Goal: Navigation & Orientation: Find specific page/section

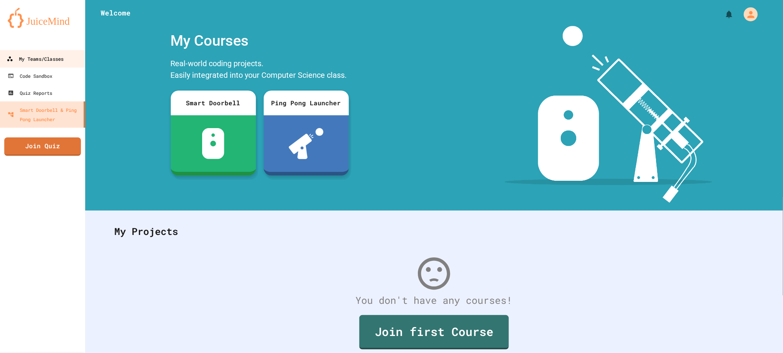
click at [22, 65] on link "My Teams/Classes" at bounding box center [43, 58] width 88 height 17
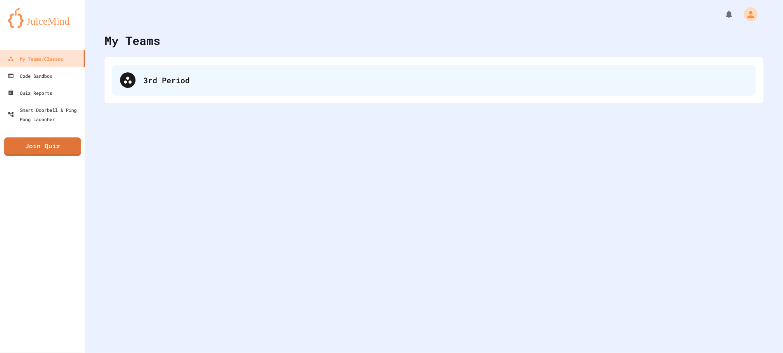
click at [124, 73] on div at bounding box center [127, 79] width 15 height 15
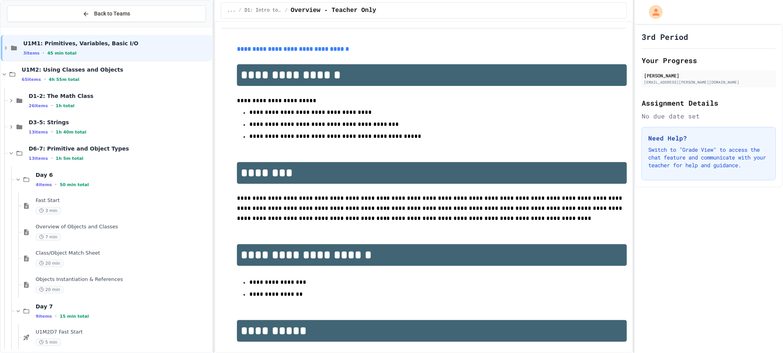
scroll to position [401, 0]
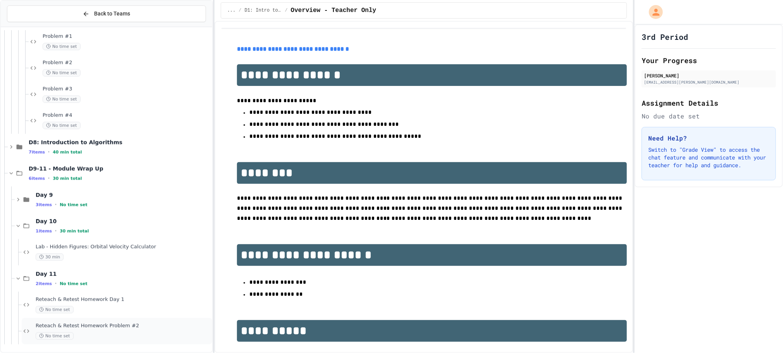
click at [80, 340] on div "No time set" at bounding box center [123, 336] width 175 height 7
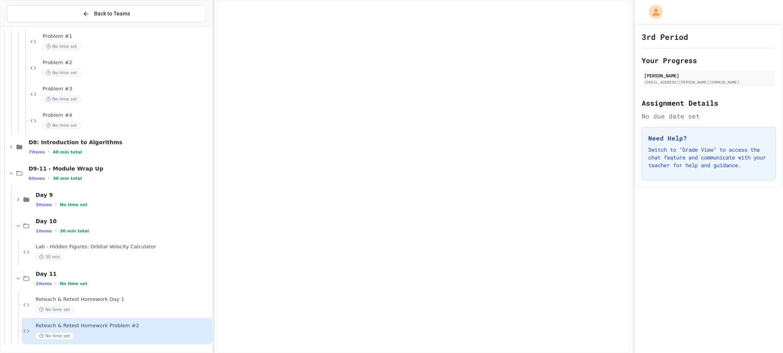
scroll to position [392, 0]
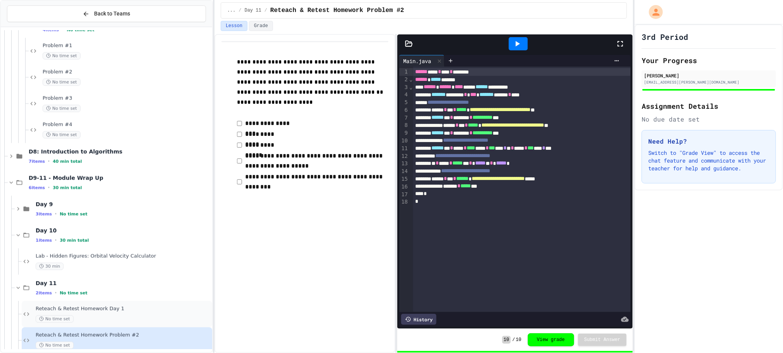
click at [105, 308] on span "Reteach & Retest Homework Day 1" at bounding box center [123, 309] width 175 height 7
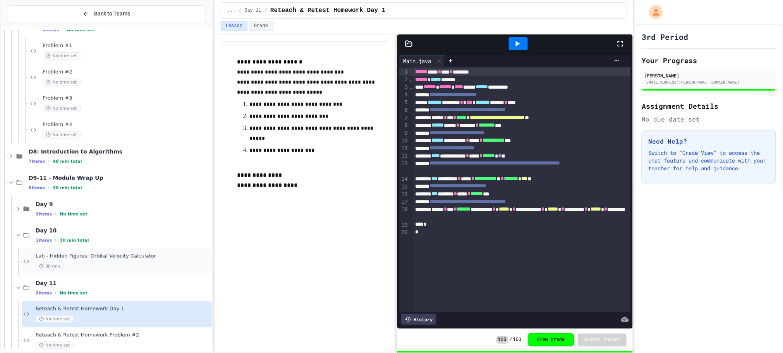
click at [141, 257] on span "Lab - Hidden Figures: Orbital Velocity Calculator" at bounding box center [123, 256] width 175 height 7
